Goal: Transaction & Acquisition: Subscribe to service/newsletter

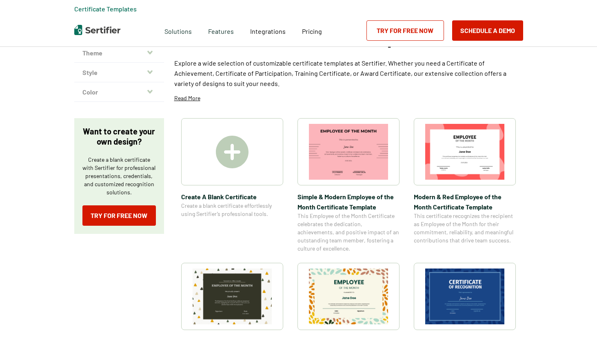
scroll to position [67, 0]
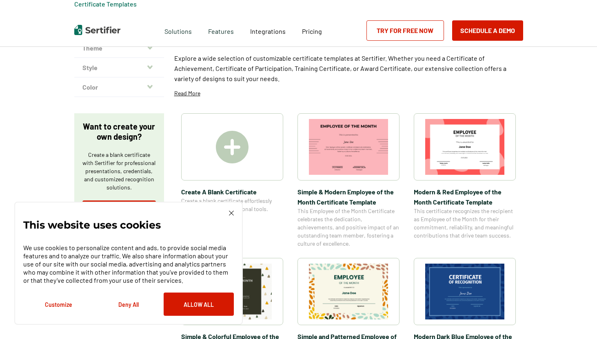
click at [230, 211] on img at bounding box center [231, 213] width 5 height 5
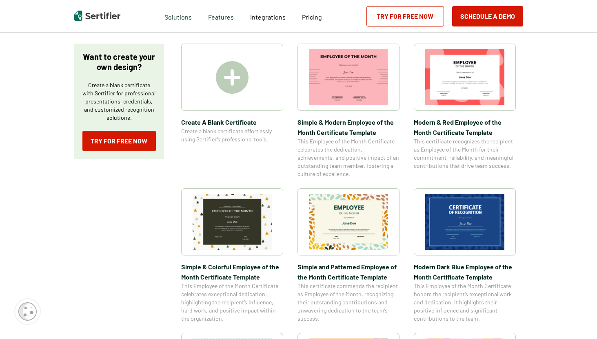
scroll to position [135, 0]
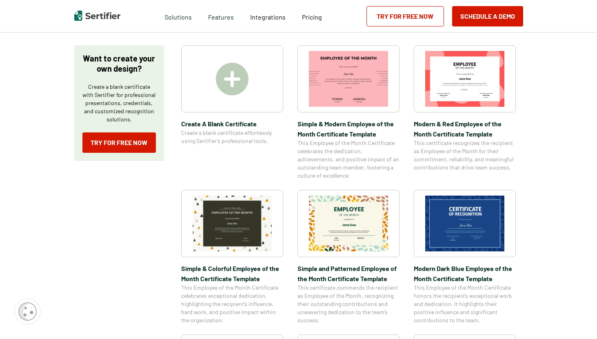
click at [232, 74] on img at bounding box center [232, 79] width 33 height 33
